Goal: Task Accomplishment & Management: Manage account settings

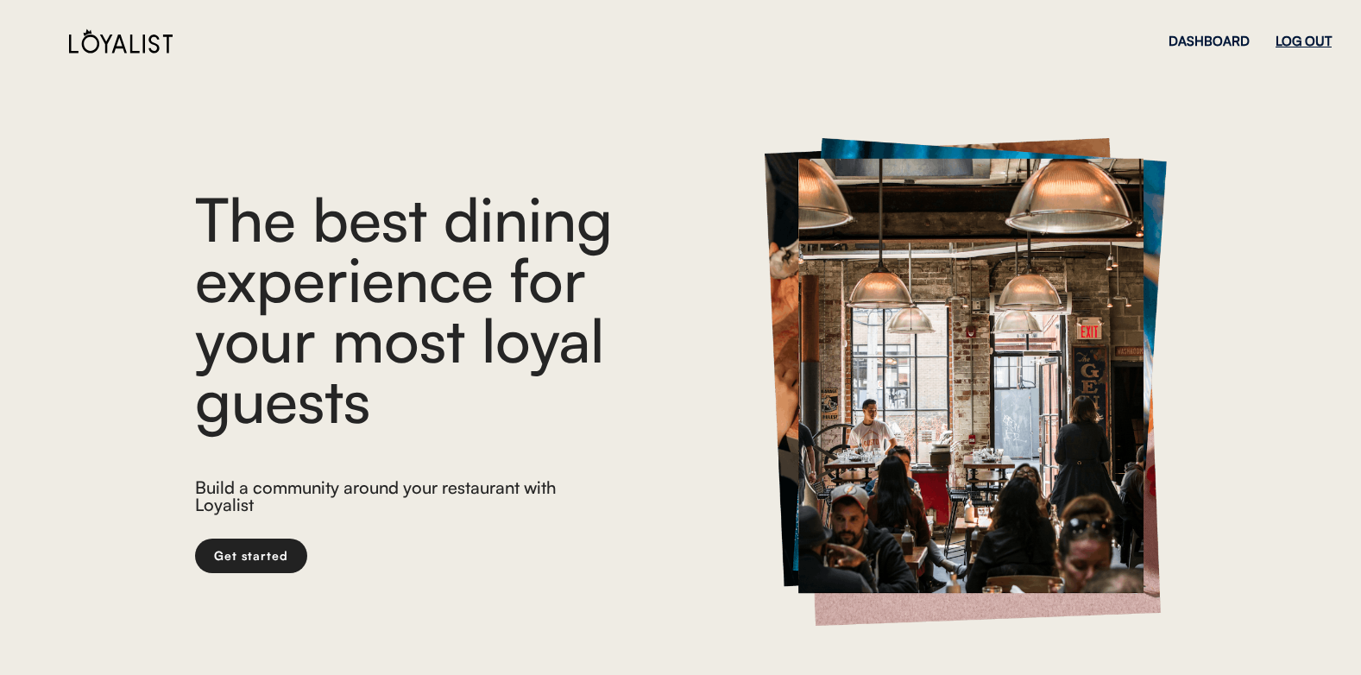
click at [1283, 40] on div "LOG OUT" at bounding box center [1303, 41] width 56 height 13
drag, startPoint x: 1286, startPoint y: 36, endPoint x: 1262, endPoint y: 68, distance: 40.0
click at [1286, 38] on div "DASHBOARD" at bounding box center [1290, 41] width 81 height 13
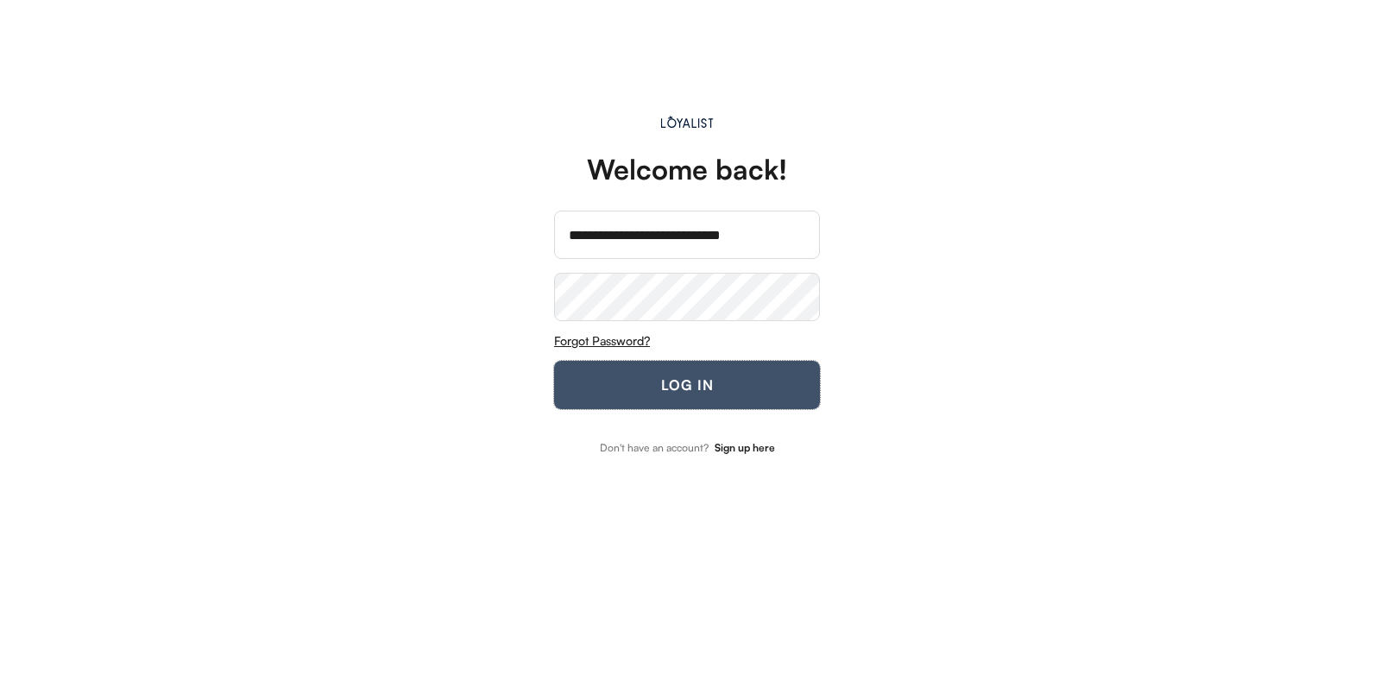
click at [578, 382] on button "LOG IN" at bounding box center [687, 385] width 266 height 48
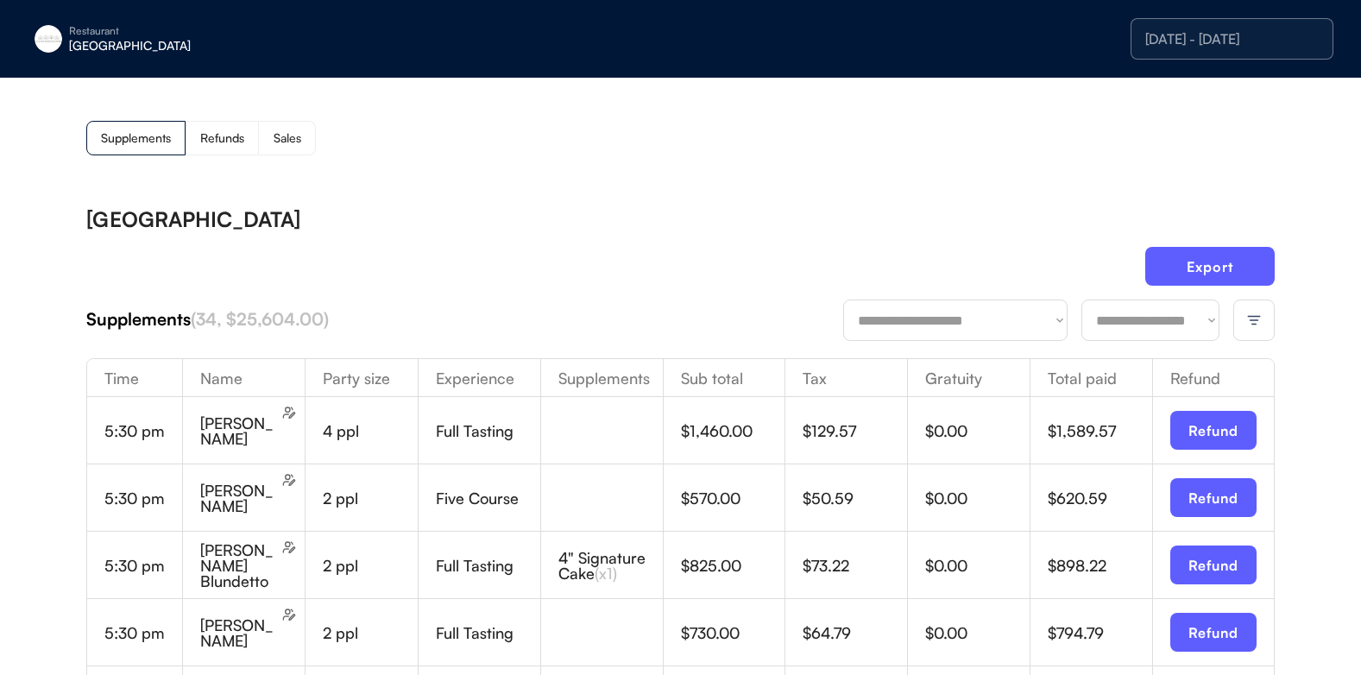
click at [1268, 334] on div at bounding box center [1253, 319] width 41 height 41
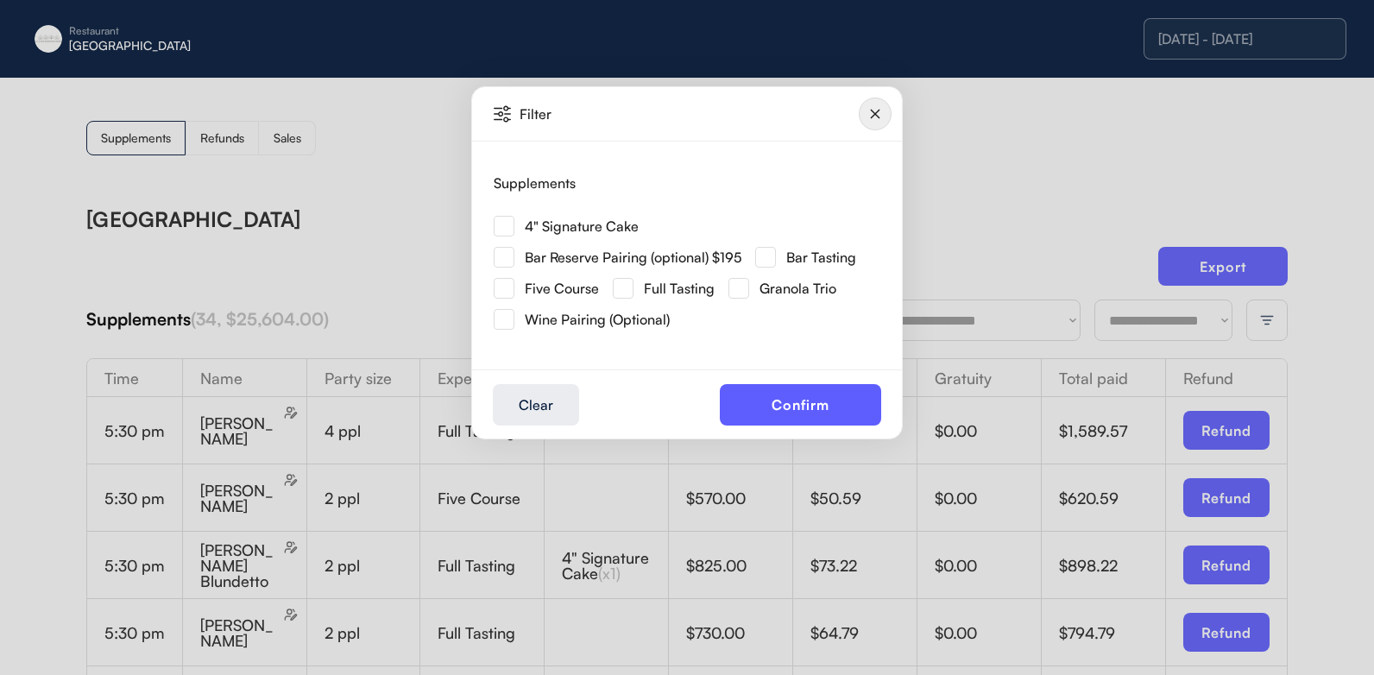
click at [497, 226] on img at bounding box center [504, 226] width 21 height 21
click at [757, 392] on button "Confirm" at bounding box center [800, 404] width 161 height 41
